Goal: Browse casually: Explore the website without a specific task or goal

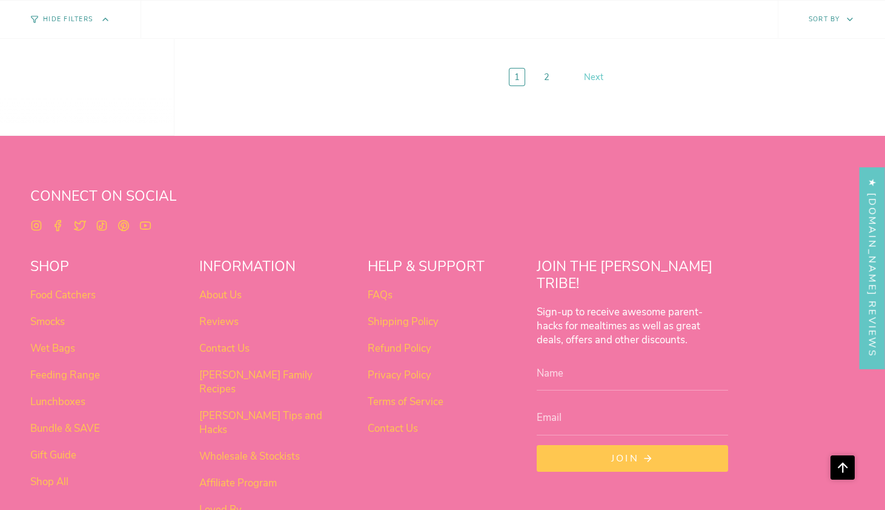
scroll to position [4821, 0]
